Goal: Find specific page/section: Locate a particular part of the current website

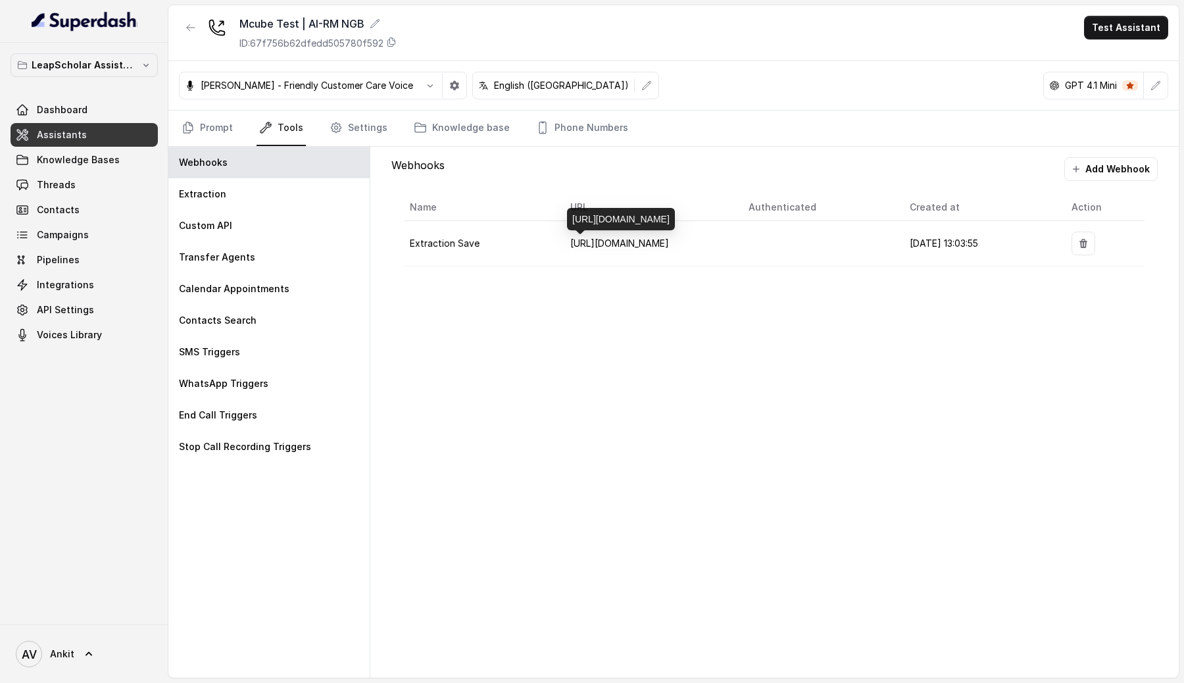
click at [669, 242] on span "[URL][DOMAIN_NAME]" at bounding box center [620, 243] width 99 height 11
drag, startPoint x: 617, startPoint y: 216, endPoint x: 590, endPoint y: 209, distance: 27.3
click at [590, 208] on body "LeapScholar Assistant Dashboard Assistants Knowledge Bases Threads Contacts Cam…" at bounding box center [592, 341] width 1184 height 683
click at [582, 259] on td "[URL][DOMAIN_NAME]" at bounding box center [649, 243] width 179 height 45
click at [649, 245] on span "[URL][DOMAIN_NAME]" at bounding box center [620, 243] width 99 height 11
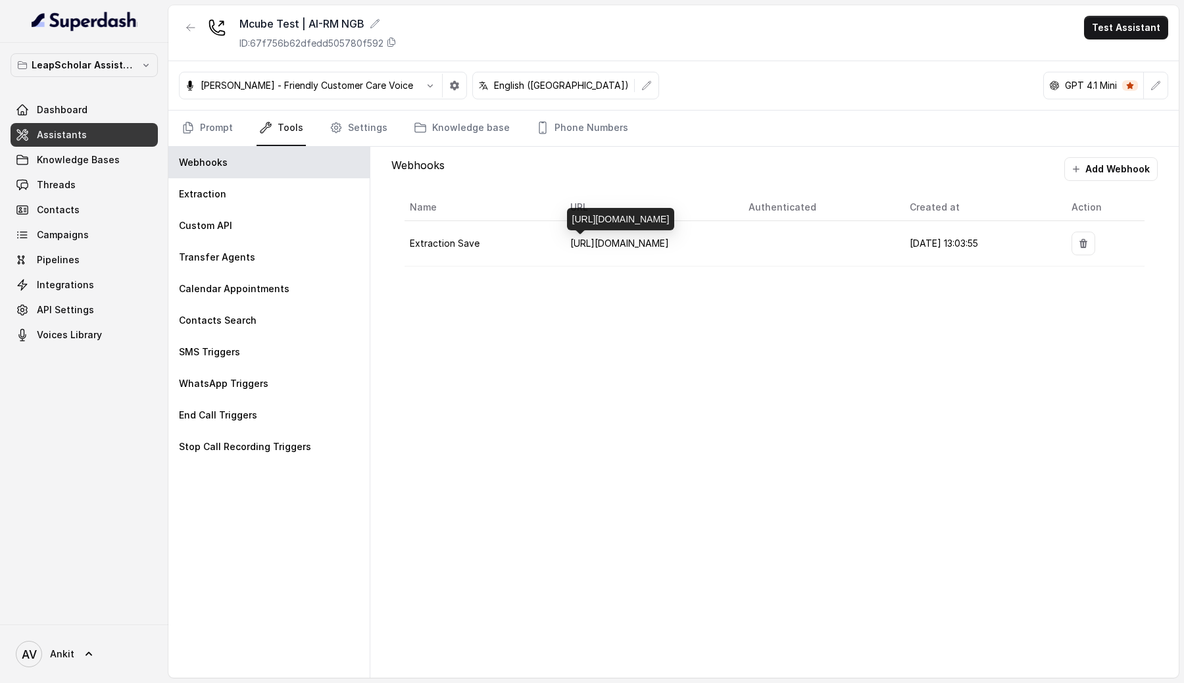
drag, startPoint x: 619, startPoint y: 219, endPoint x: 571, endPoint y: 193, distance: 54.8
click at [571, 208] on div "[URL][DOMAIN_NAME]" at bounding box center [621, 219] width 108 height 22
copy div "[URL][DOMAIN_NAME]"
click at [82, 190] on link "Threads" at bounding box center [84, 185] width 147 height 24
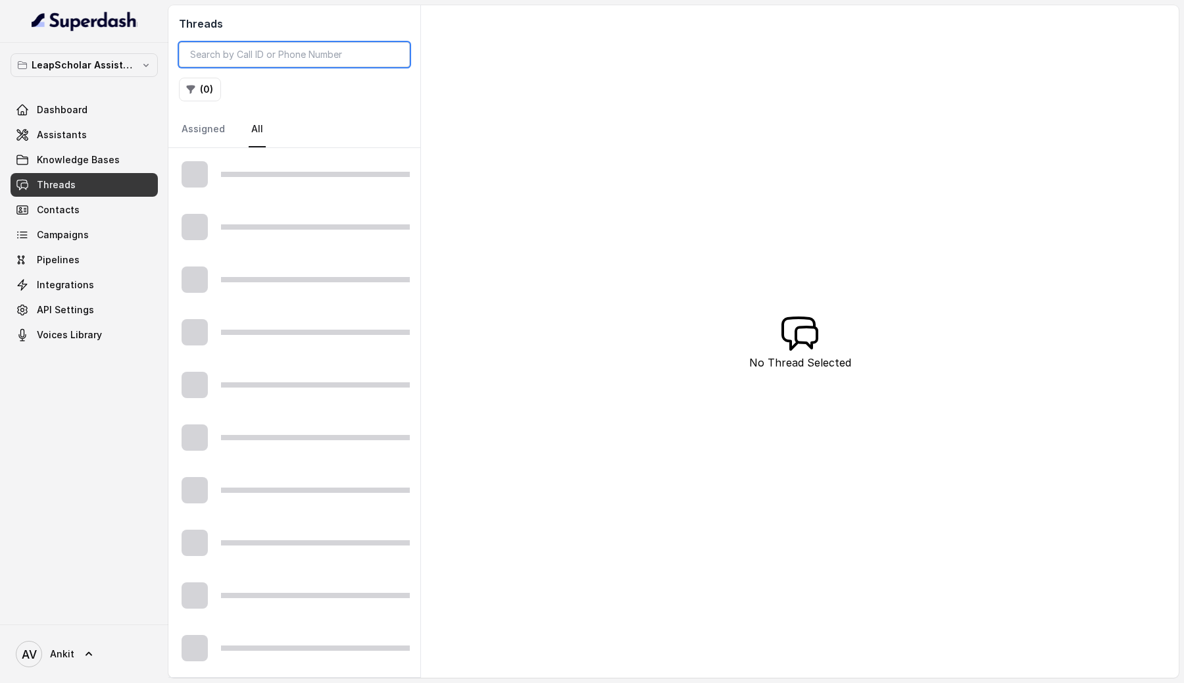
click at [291, 48] on input "search" at bounding box center [294, 54] width 231 height 25
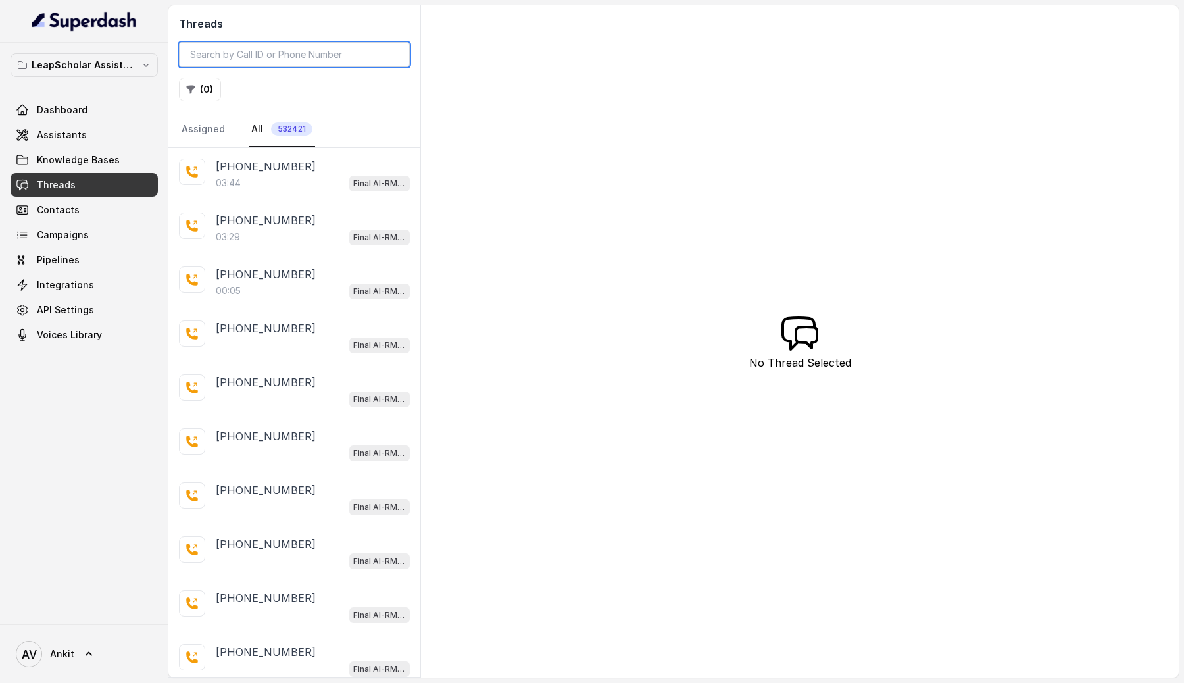
paste input "[PHONE_NUMBER]"
type input "[PHONE_NUMBER]"
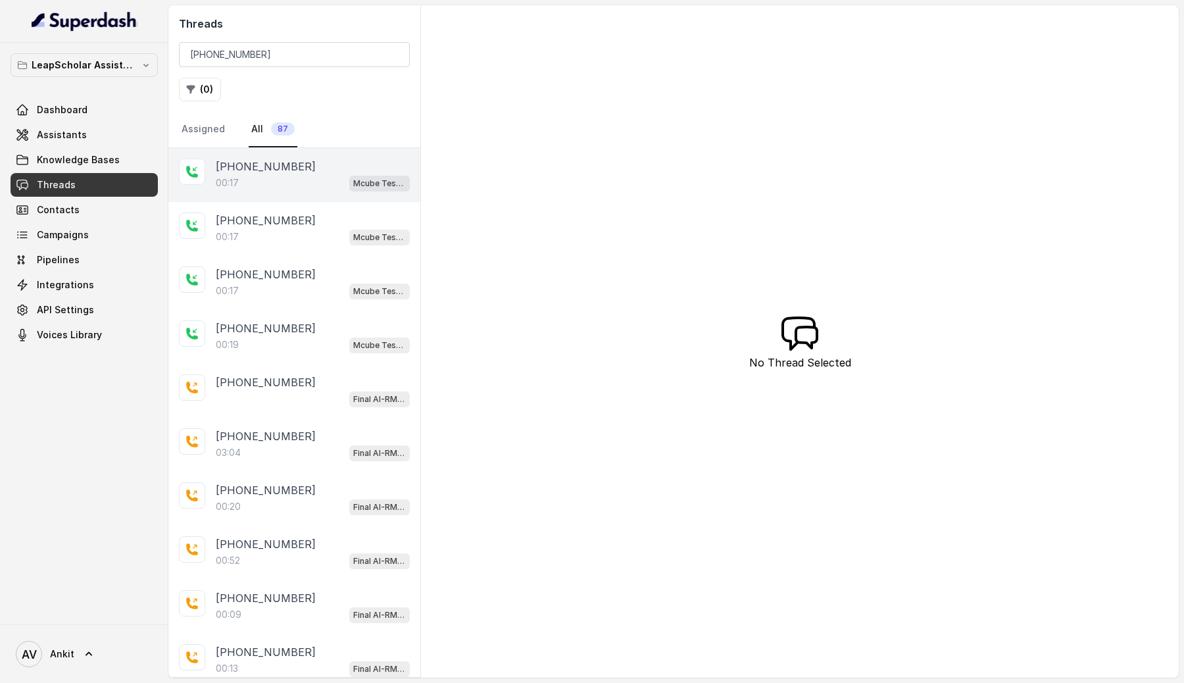
click at [334, 182] on div "00:17 Mcube Test | AI-RM NGB" at bounding box center [313, 182] width 194 height 17
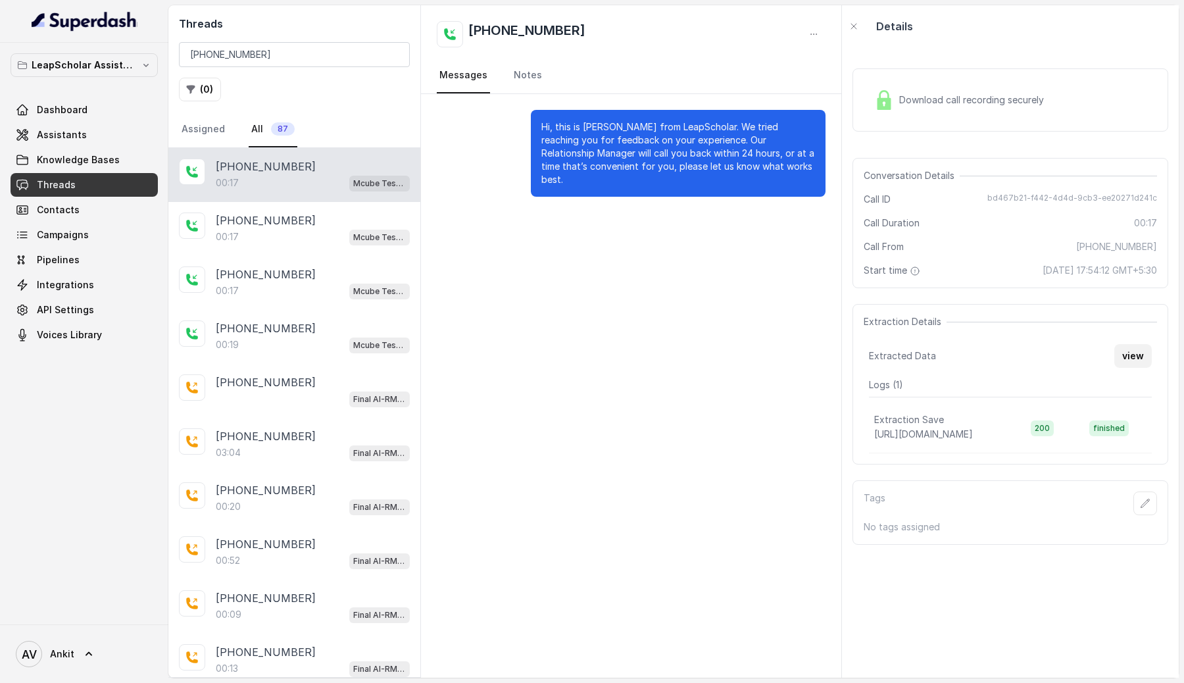
click at [1146, 355] on button "view" at bounding box center [1134, 356] width 38 height 24
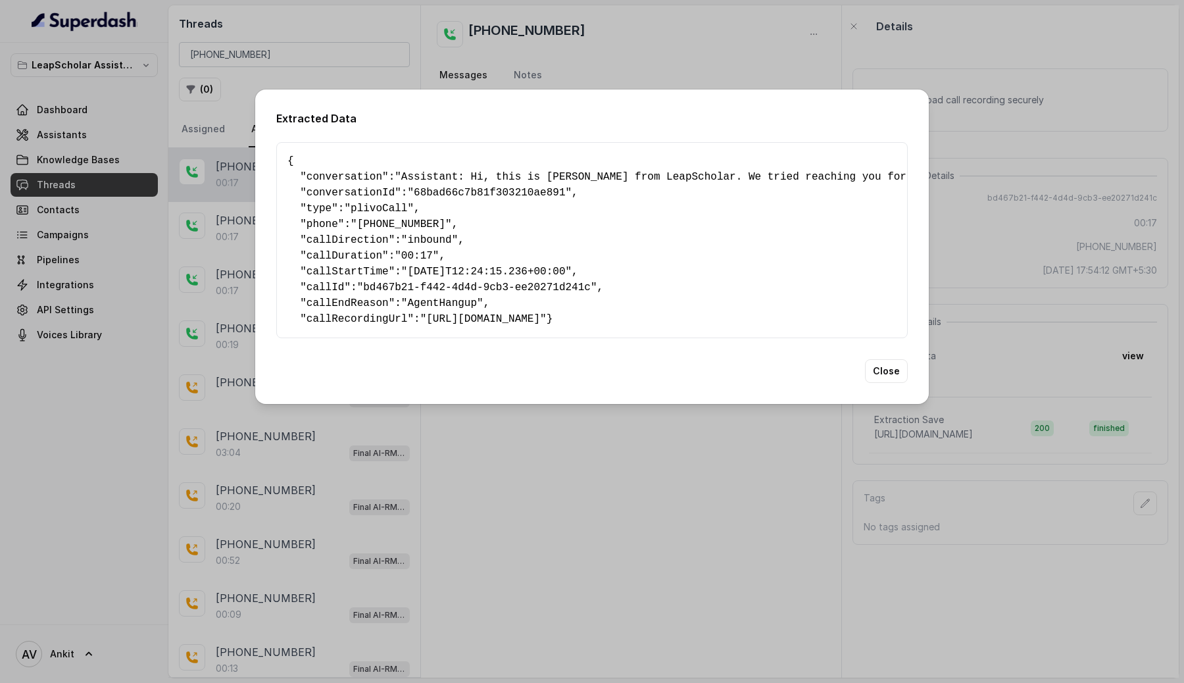
click at [324, 327] on pre "{ " conversation ": "Assistant: Hi, this is [PERSON_NAME] from LeapScholar. We …" at bounding box center [592, 240] width 609 height 174
click at [324, 327] on pre "{ " conversation ": "Assistant: Hi, this is Simran from LeapScholar. We tried r…" at bounding box center [592, 240] width 609 height 174
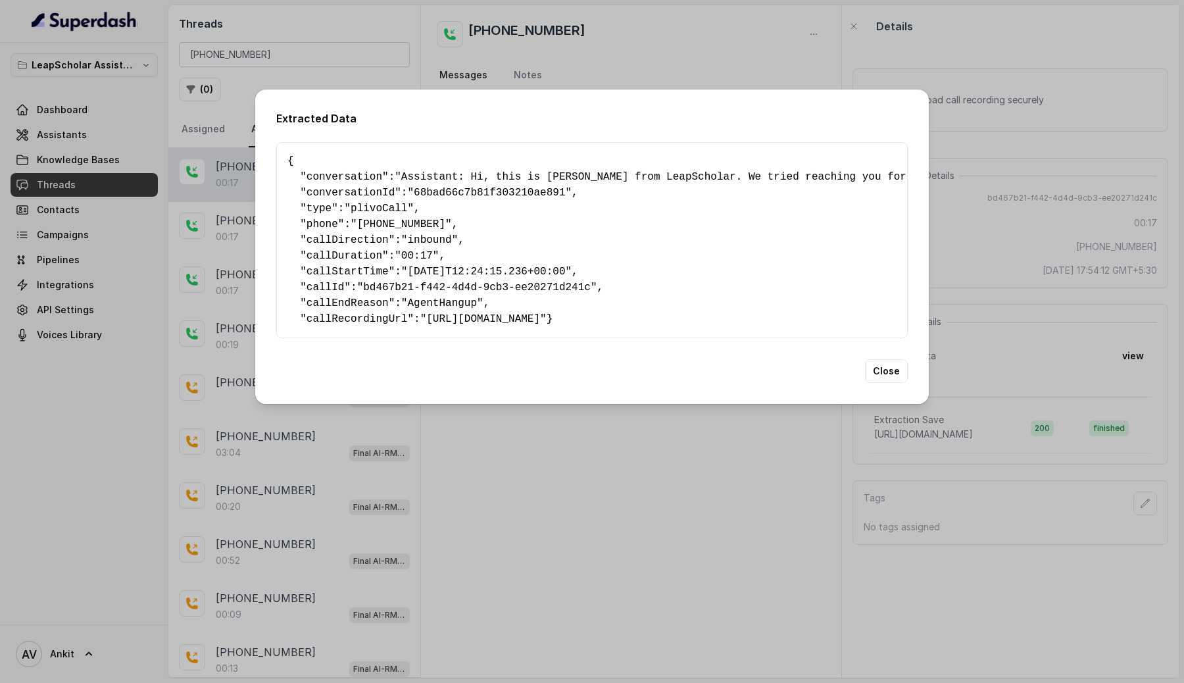
drag, startPoint x: 305, startPoint y: 332, endPoint x: 278, endPoint y: 149, distance: 184.4
click at [278, 150] on div "{ " conversation ": "Assistant: Hi, this is Simran from LeapScholar. We tried r…" at bounding box center [592, 240] width 632 height 196
copy pre "{ " conversation ": "Assistant: Hi, this is Simran from LeapScholar. We tried r…"
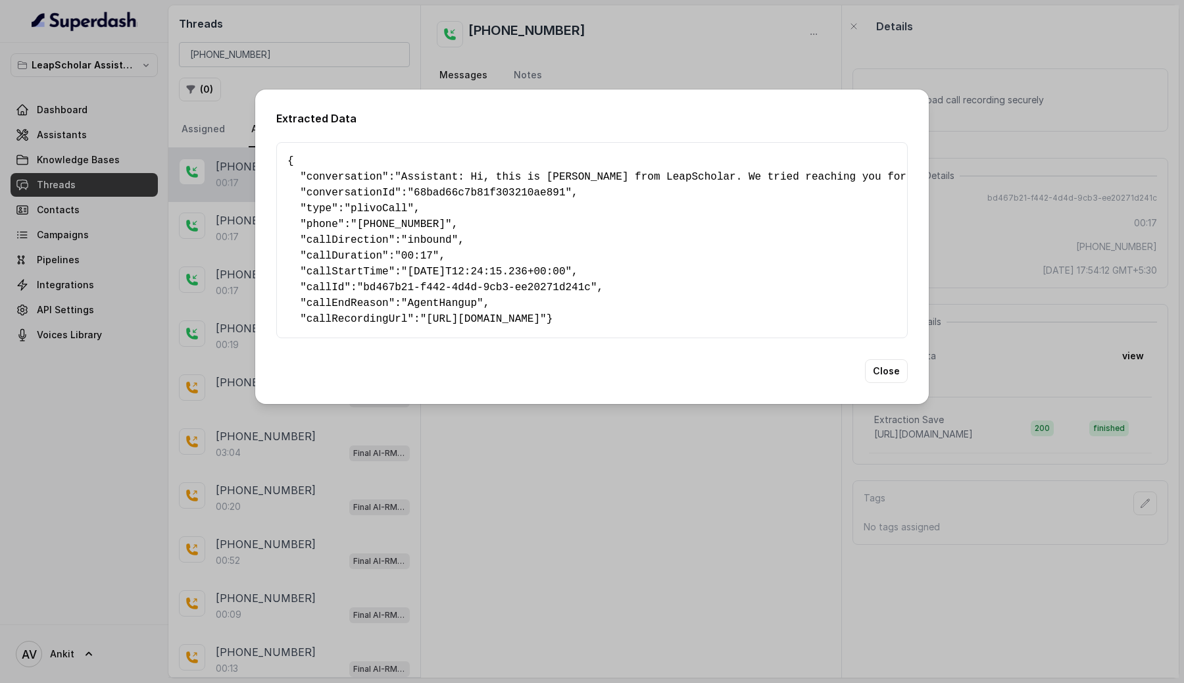
copy pre "{ " conversation ": "Assistant: Hi, this is Simran from LeapScholar. We tried r…"
